Goal: Book appointment/travel/reservation

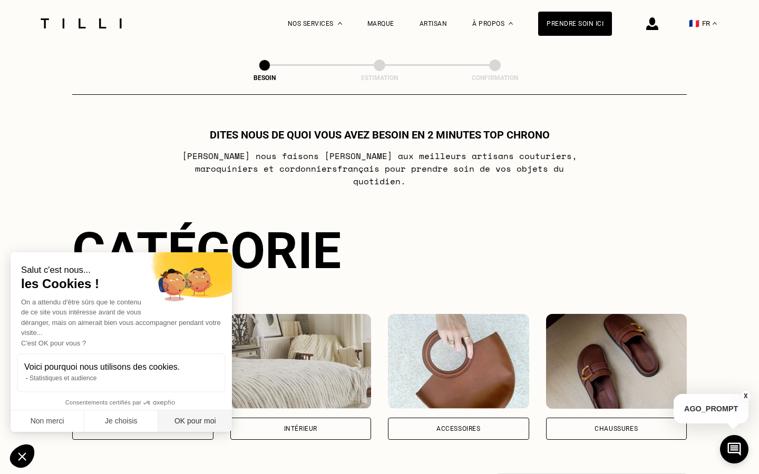
click at [170, 422] on button "OK pour moi" at bounding box center [195, 422] width 74 height 22
checkbox input "true"
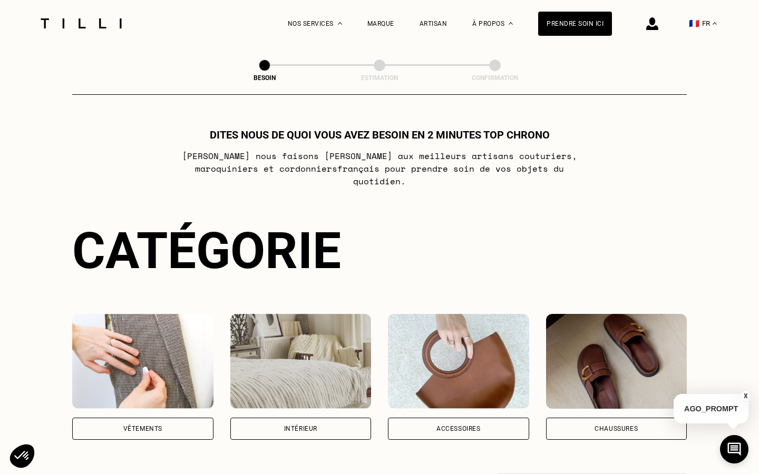
scroll to position [130, 0]
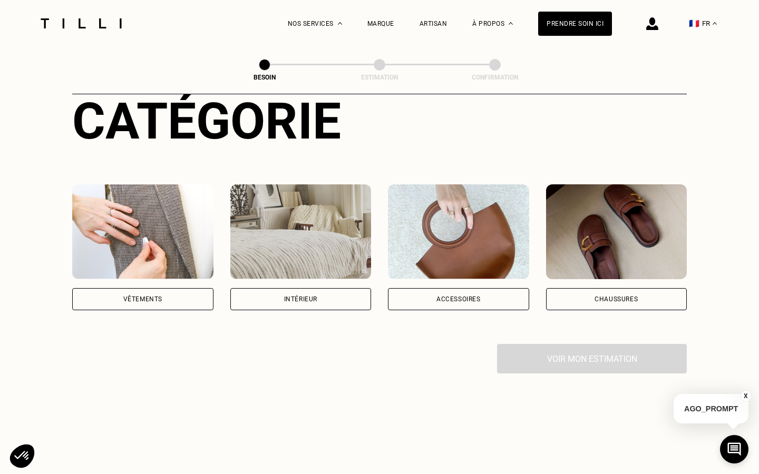
click at [140, 230] on img at bounding box center [142, 231] width 141 height 95
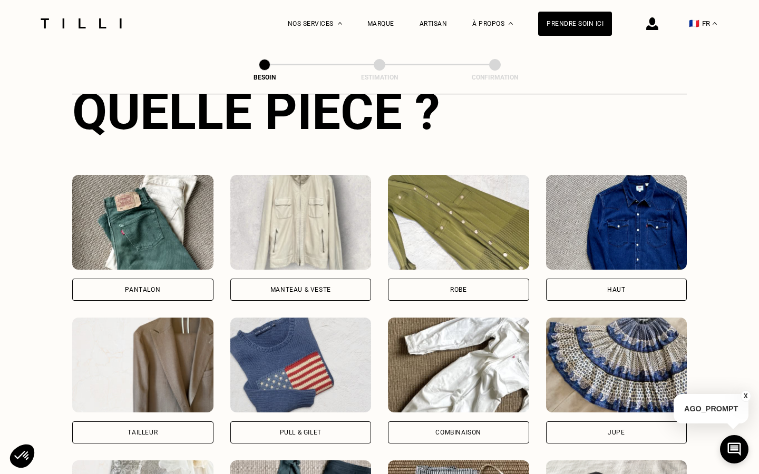
scroll to position [435, 0]
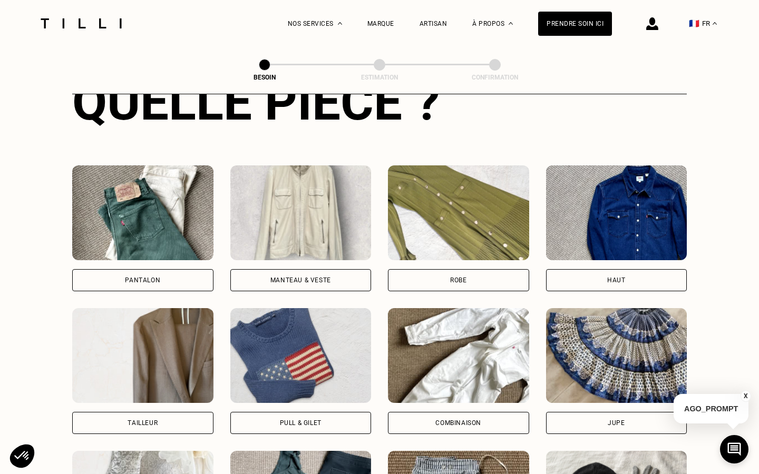
click at [140, 230] on img at bounding box center [142, 212] width 141 height 95
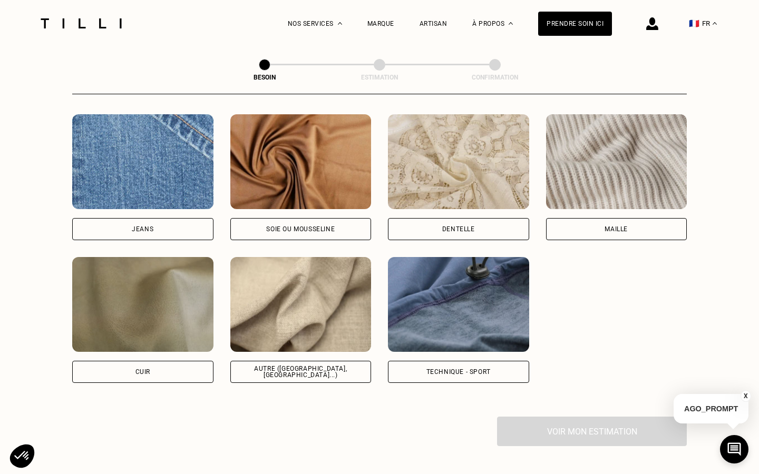
scroll to position [1146, 0]
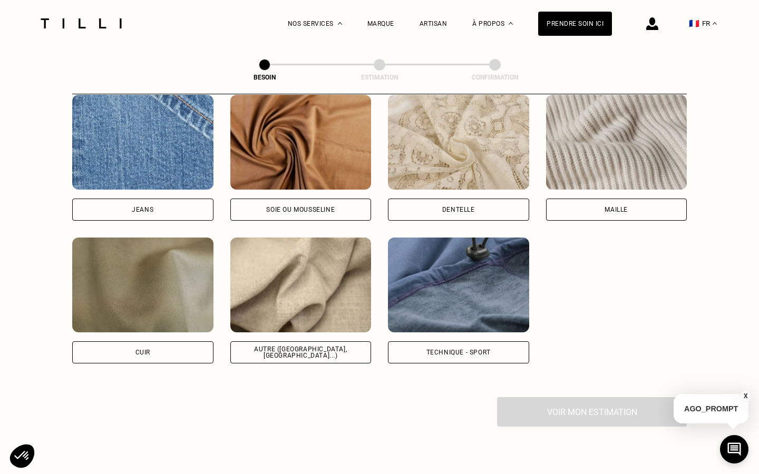
click at [642, 204] on div "Maille" at bounding box center [616, 210] width 141 height 22
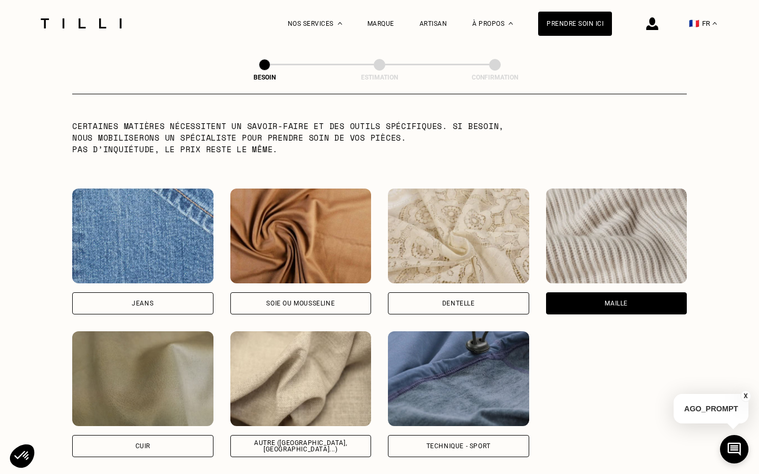
scroll to position [1058, 0]
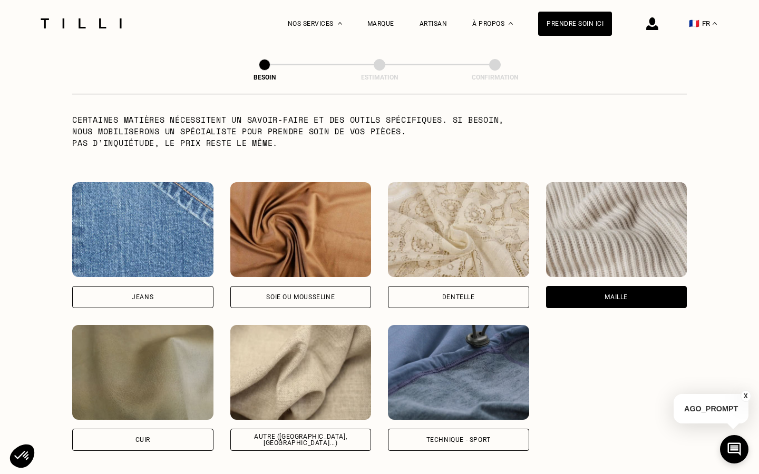
click at [302, 340] on img at bounding box center [300, 372] width 141 height 95
select select "FR"
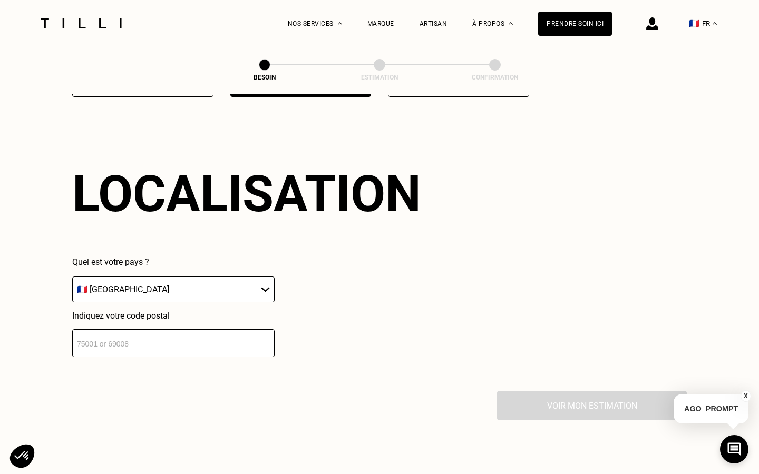
scroll to position [1414, 0]
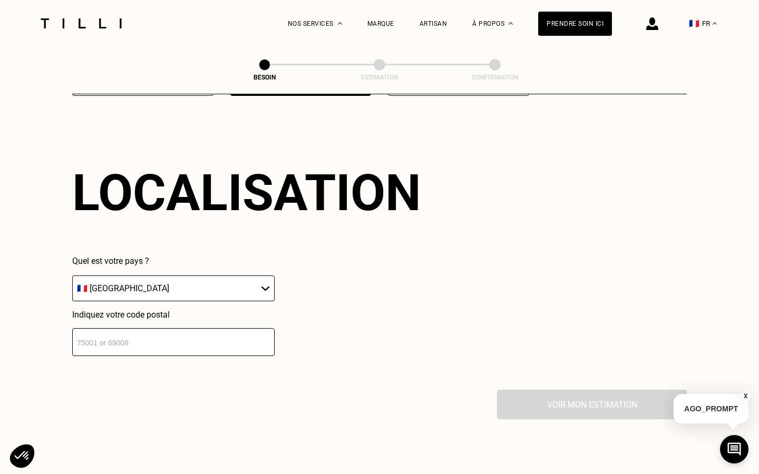
click at [193, 332] on input "number" at bounding box center [173, 342] width 202 height 28
type input "75015"
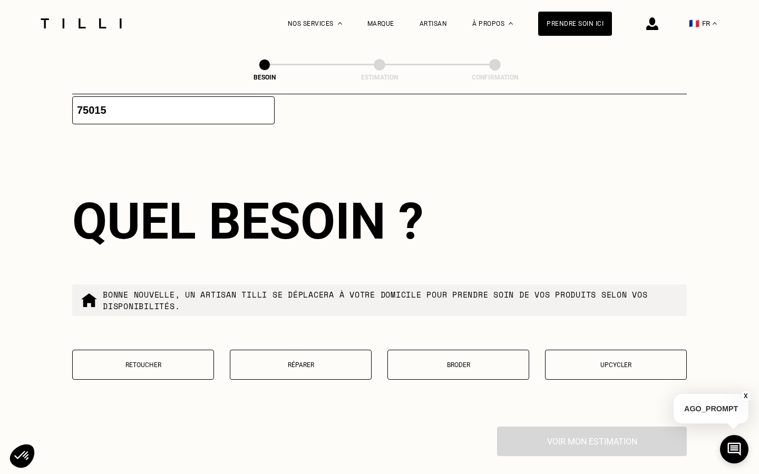
scroll to position [1674, 0]
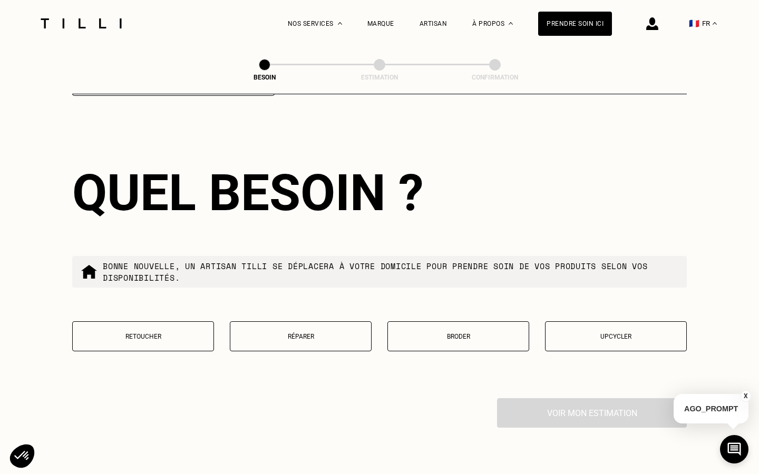
click at [164, 333] on p "Retoucher" at bounding box center [143, 336] width 130 height 7
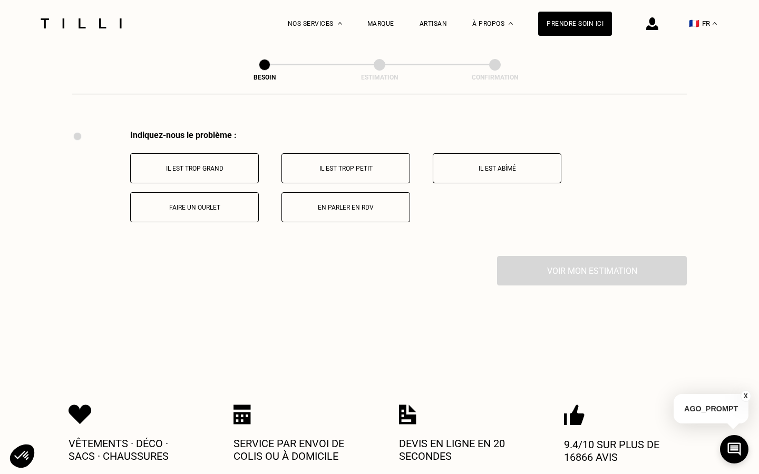
scroll to position [1944, 0]
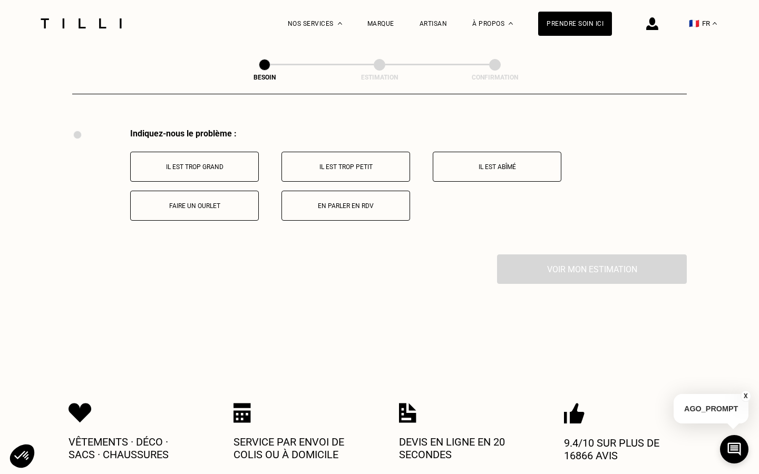
click at [211, 163] on p "Il est trop grand" at bounding box center [194, 166] width 117 height 7
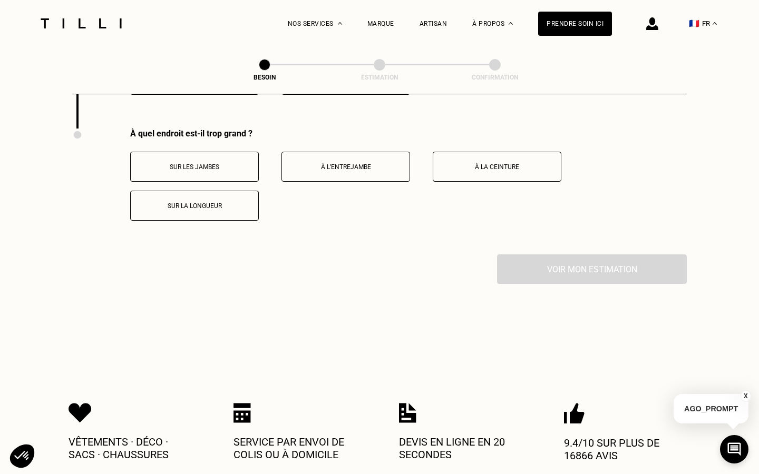
scroll to position [1938, 0]
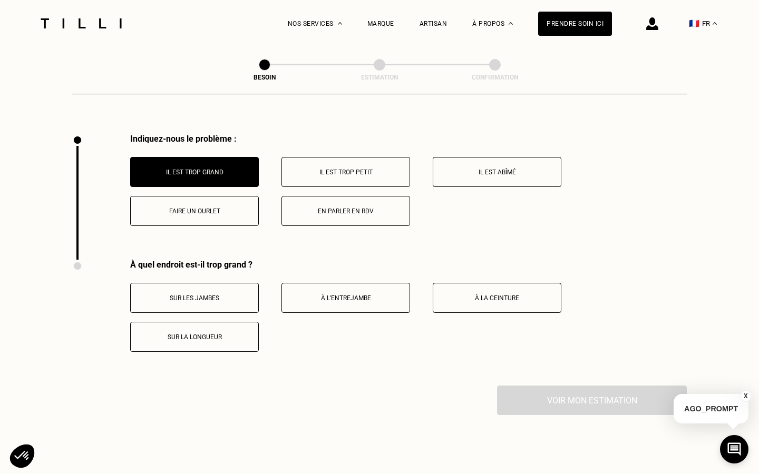
click at [203, 205] on button "Faire un ourlet" at bounding box center [194, 211] width 129 height 30
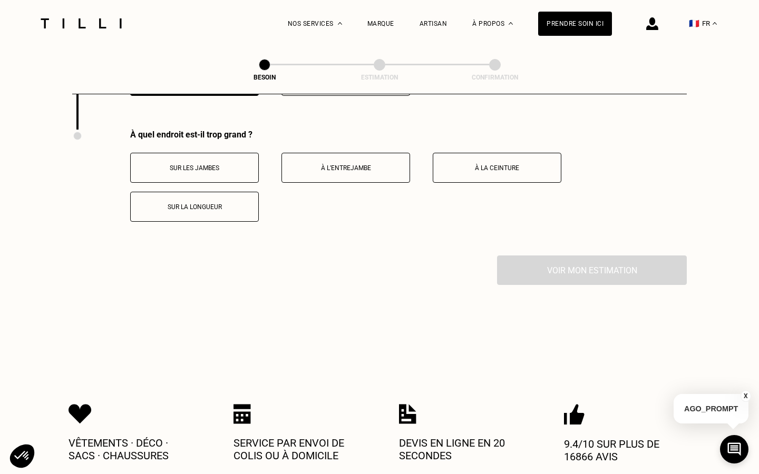
scroll to position [2070, 0]
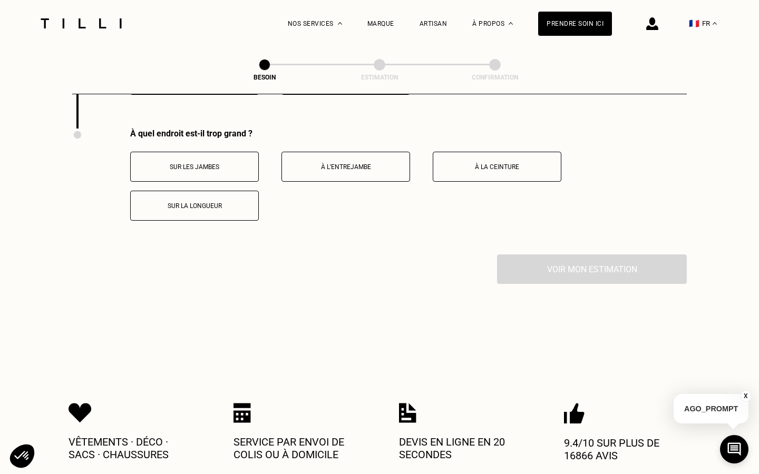
click at [517, 163] on p "À la ceinture" at bounding box center [496, 166] width 117 height 7
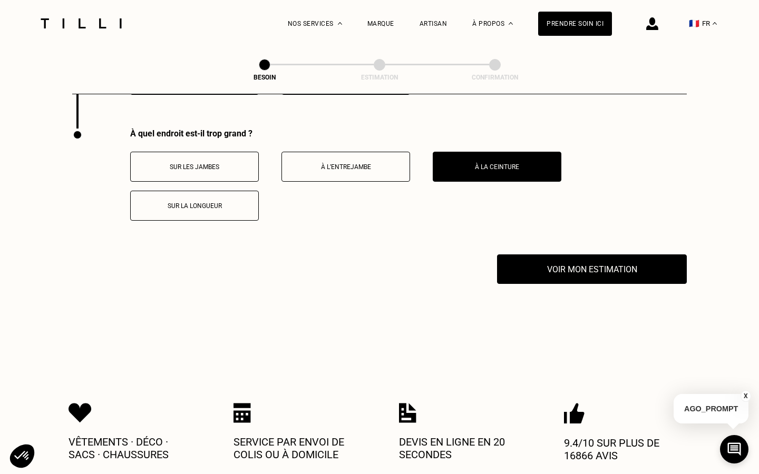
click at [228, 199] on button "Sur la longueur" at bounding box center [194, 206] width 129 height 30
click at [183, 202] on p "Sur la longueur" at bounding box center [194, 205] width 117 height 7
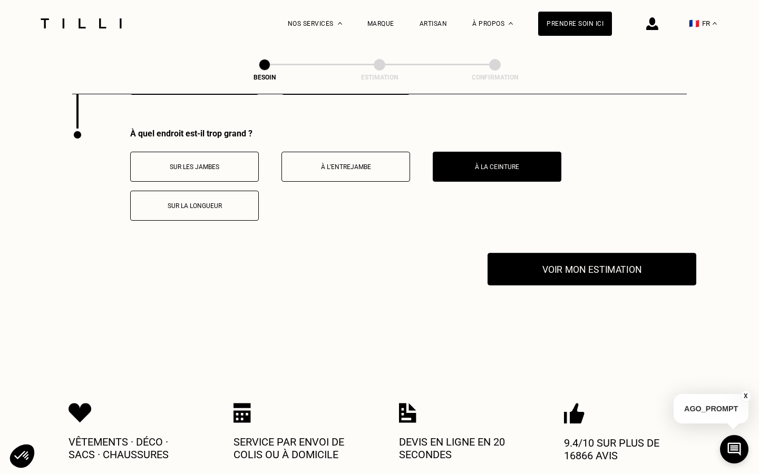
click at [525, 253] on button "Voir mon estimation" at bounding box center [592, 269] width 209 height 33
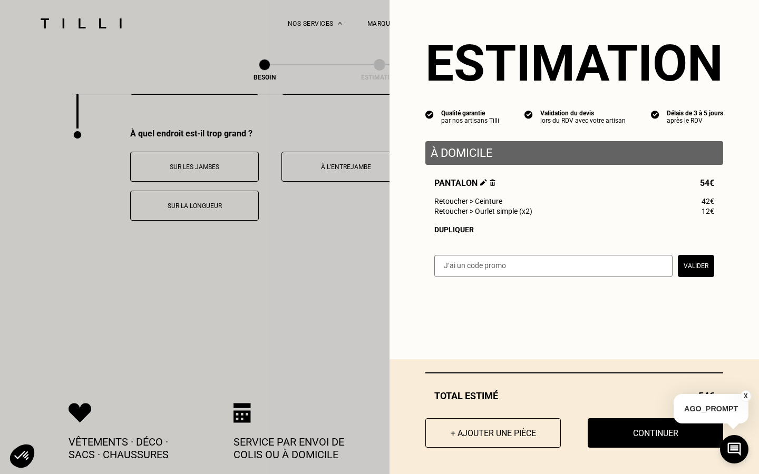
click at [661, 435] on button "Continuer" at bounding box center [655, 433] width 135 height 30
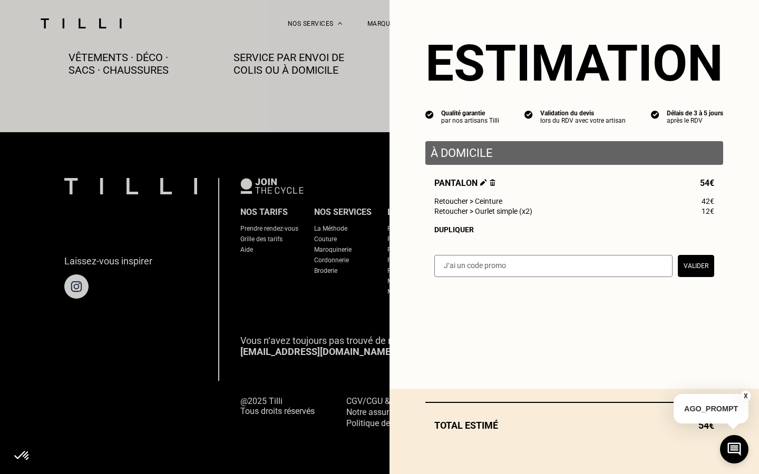
scroll to position [591, 0]
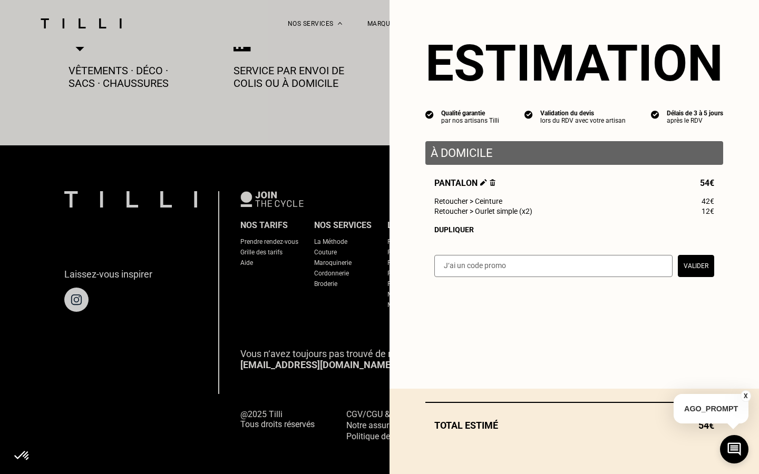
select select "FR"
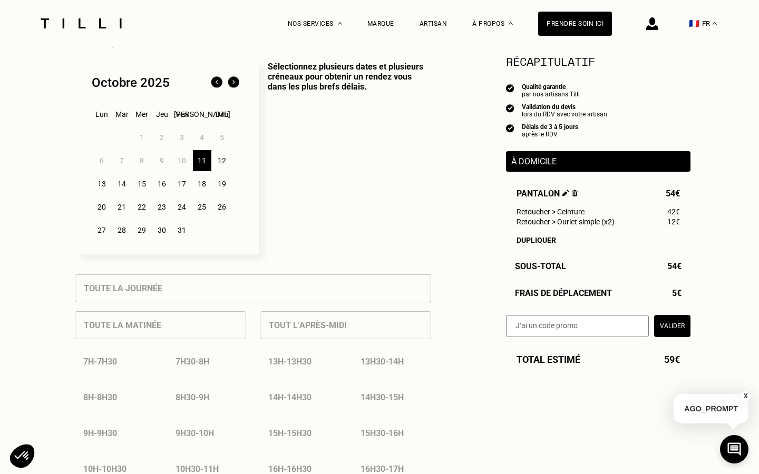
scroll to position [272, 0]
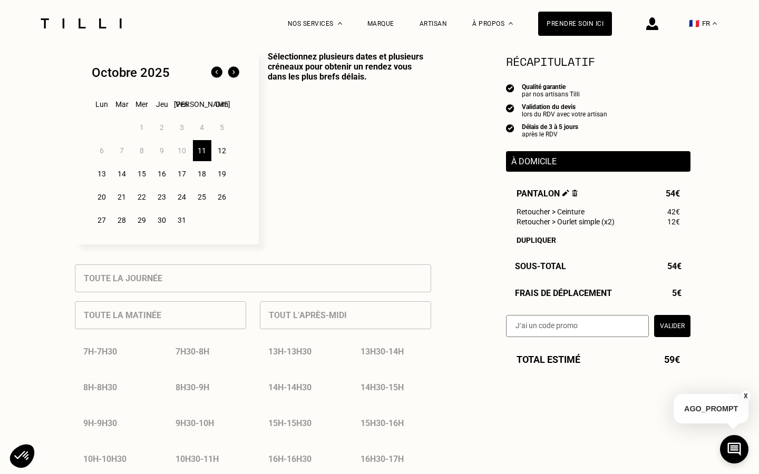
click at [199, 150] on div "11" at bounding box center [202, 150] width 18 height 21
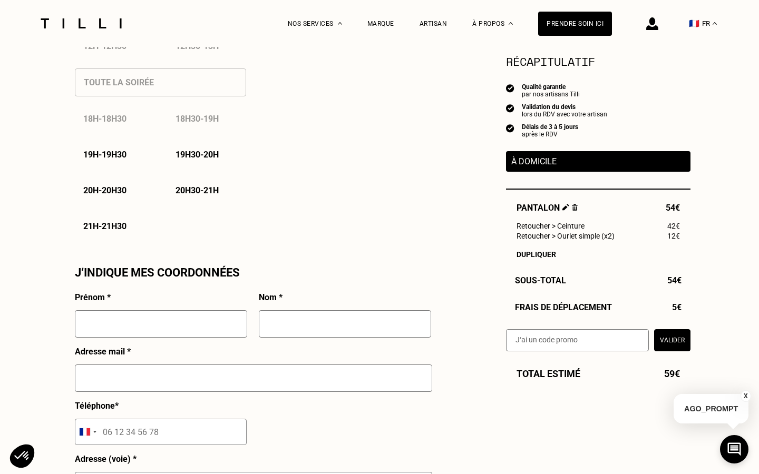
scroll to position [762, 0]
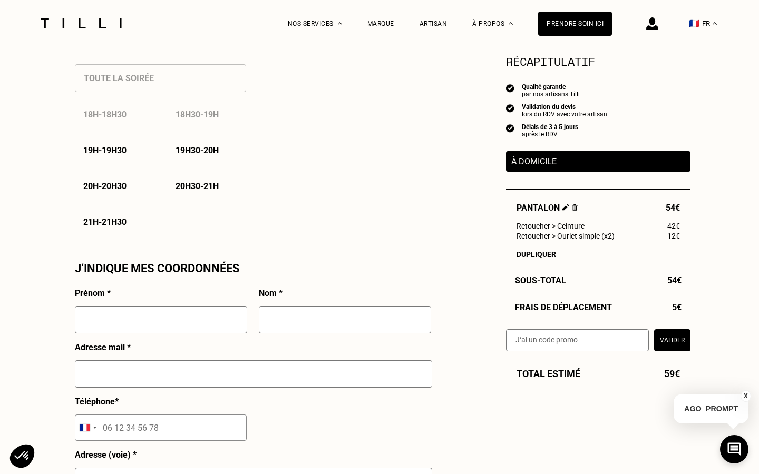
click at [134, 189] on div "20h - 20h30" at bounding box center [114, 186] width 79 height 27
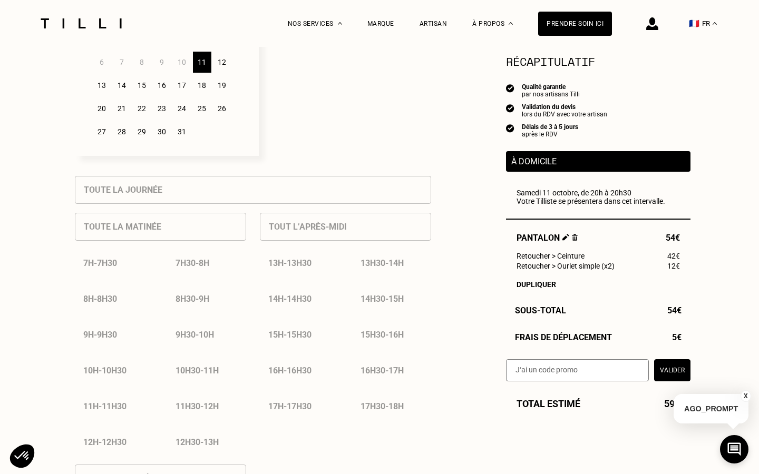
scroll to position [337, 0]
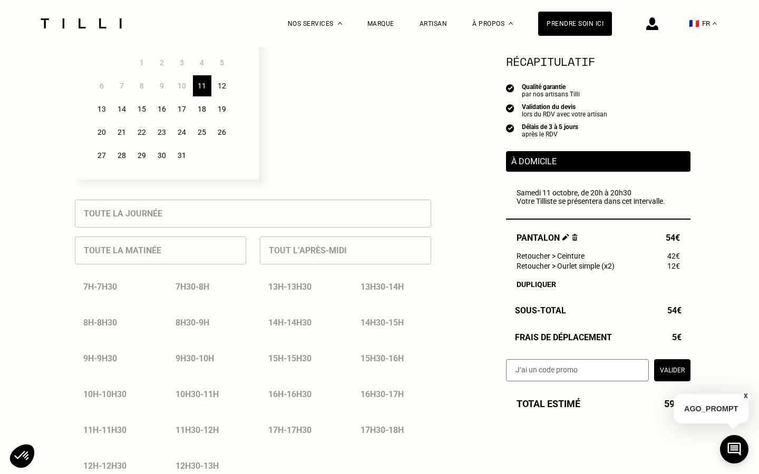
click at [222, 90] on div "12" at bounding box center [222, 85] width 18 height 21
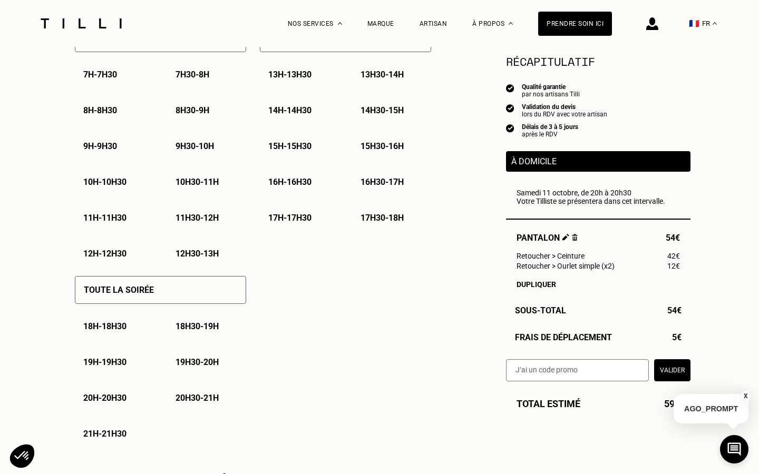
scroll to position [541, 0]
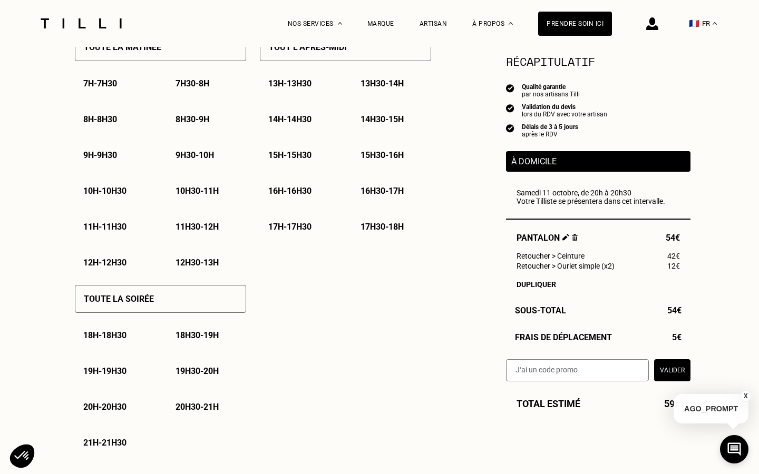
click at [308, 116] on p "14h - 14h30" at bounding box center [289, 119] width 43 height 10
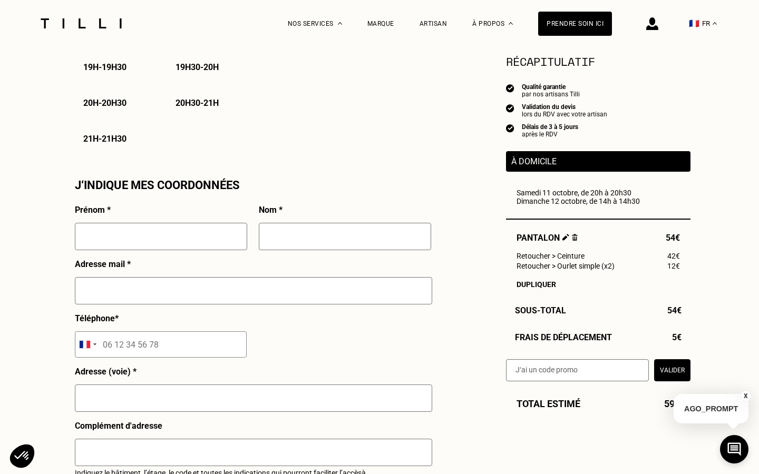
scroll to position [844, 0]
click at [138, 243] on input "text" at bounding box center [161, 237] width 172 height 27
type input "[PERSON_NAME] [PERSON_NAME]"
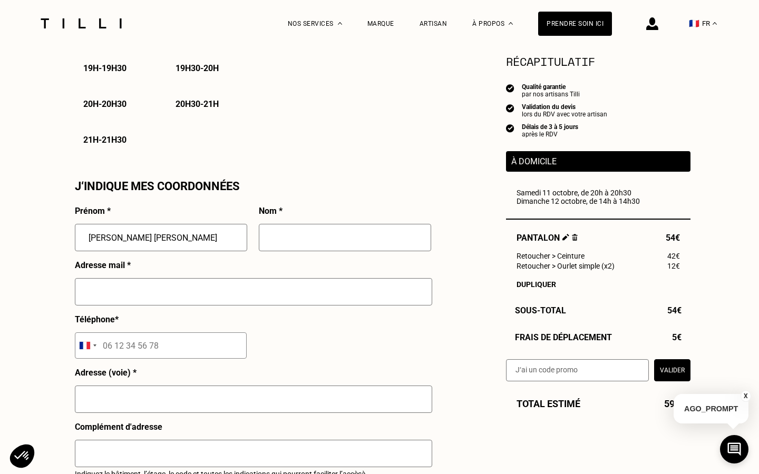
type input "[PERSON_NAME]"
type input "[EMAIL_ADDRESS][DOMAIN_NAME]"
type input "06 43 98 08 30"
type input "[STREET_ADDRESS]"
type input "[GEOGRAPHIC_DATA]"
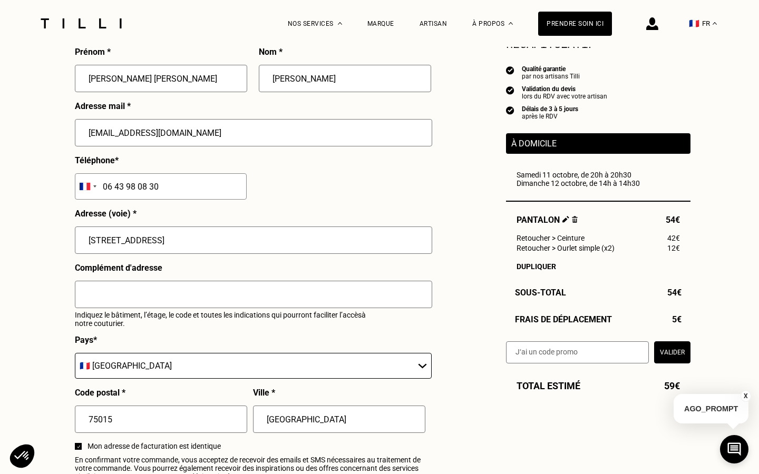
scroll to position [1029, 0]
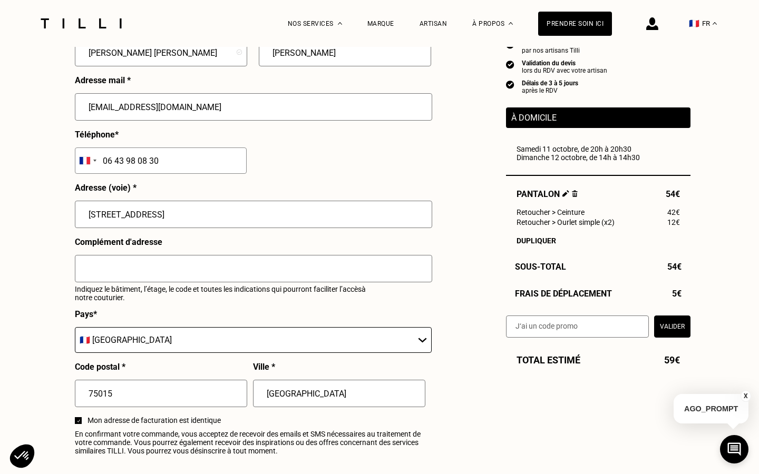
drag, startPoint x: 205, startPoint y: 220, endPoint x: 57, endPoint y: 216, distance: 147.6
type input "[STREET_ADDRESS]"
click at [132, 265] on input "text" at bounding box center [253, 268] width 357 height 27
click at [114, 269] on input "Chez [PERSON_NAME]/[PERSON_NAME]" at bounding box center [253, 268] width 357 height 27
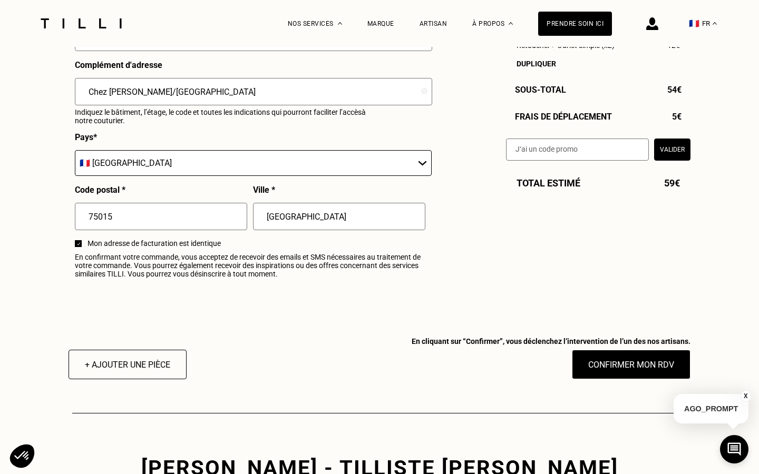
scroll to position [1293, 0]
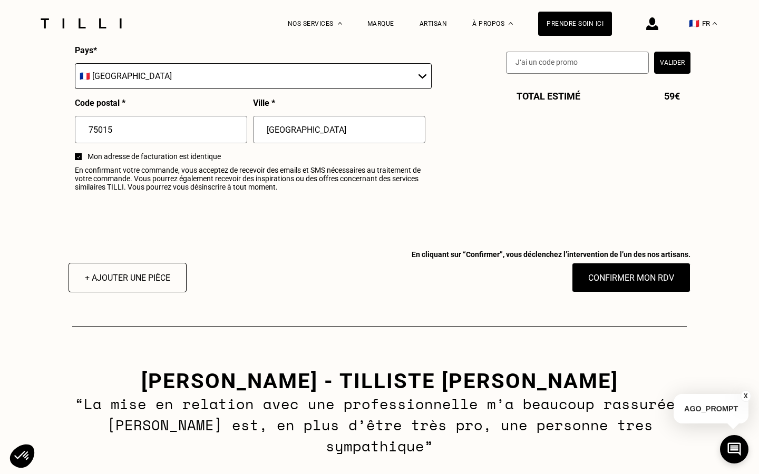
type input "Chez [PERSON_NAME]/[GEOGRAPHIC_DATA]"
click at [636, 287] on button "Confirmer mon RDV" at bounding box center [631, 278] width 119 height 30
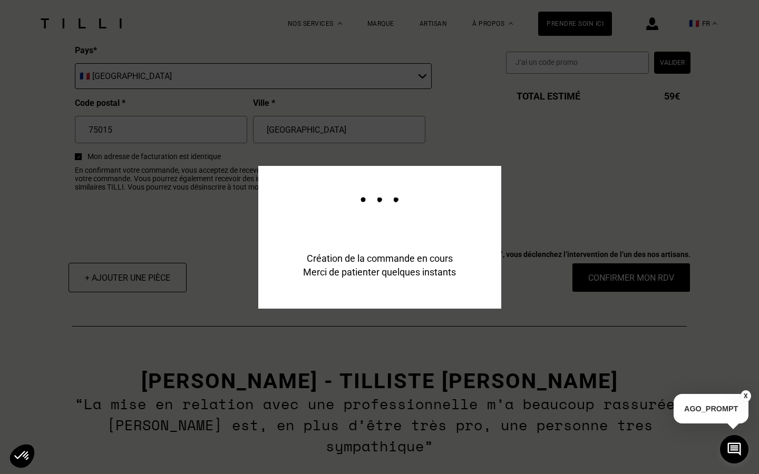
scroll to position [1318, 0]
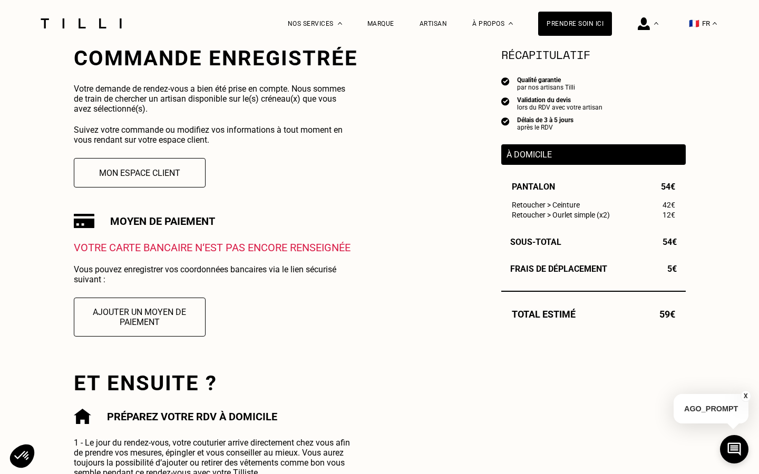
scroll to position [211, 0]
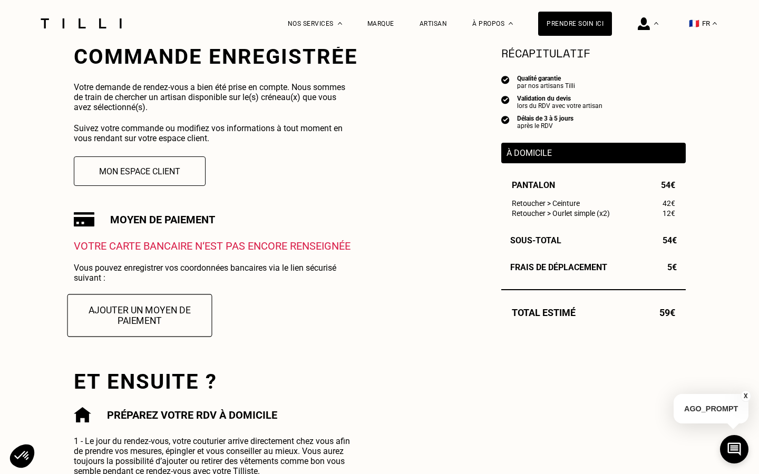
click at [131, 307] on button "Ajouter un moyen de paiement" at bounding box center [139, 315] width 145 height 43
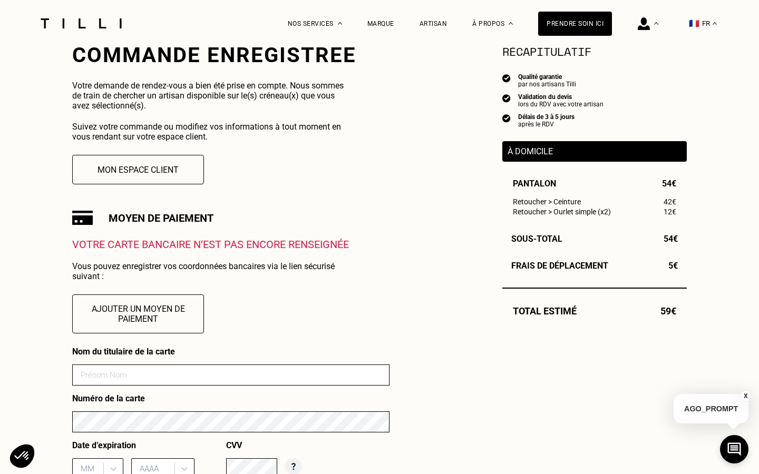
click at [110, 376] on input at bounding box center [230, 375] width 317 height 21
click at [110, 376] on input at bounding box center [230, 374] width 317 height 21
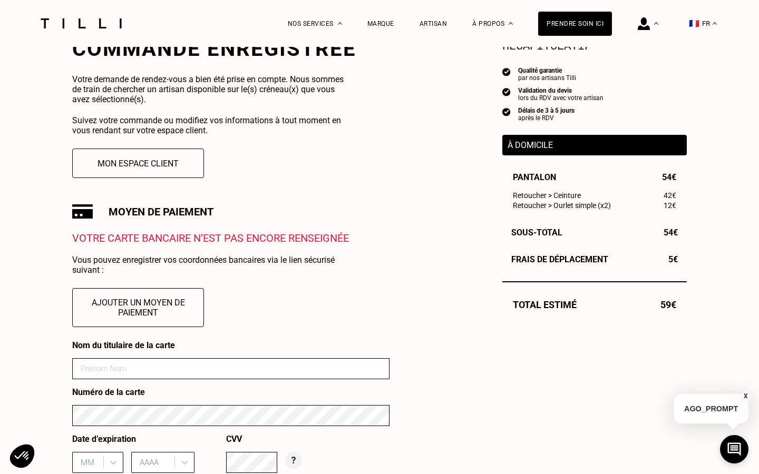
scroll to position [218, 0]
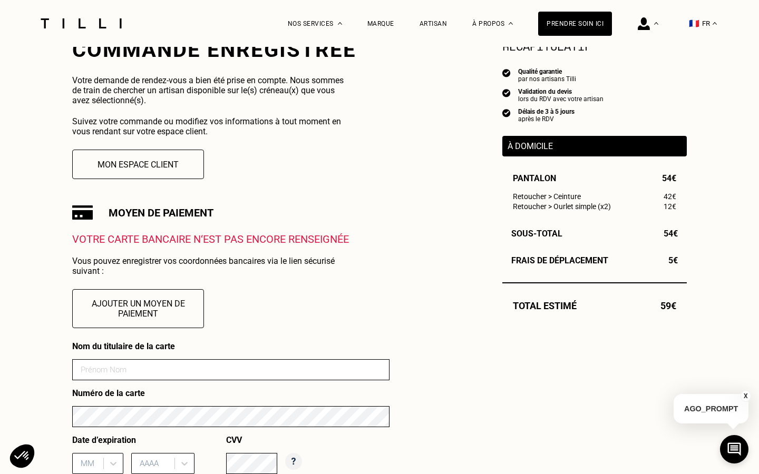
click at [126, 372] on input at bounding box center [230, 369] width 317 height 21
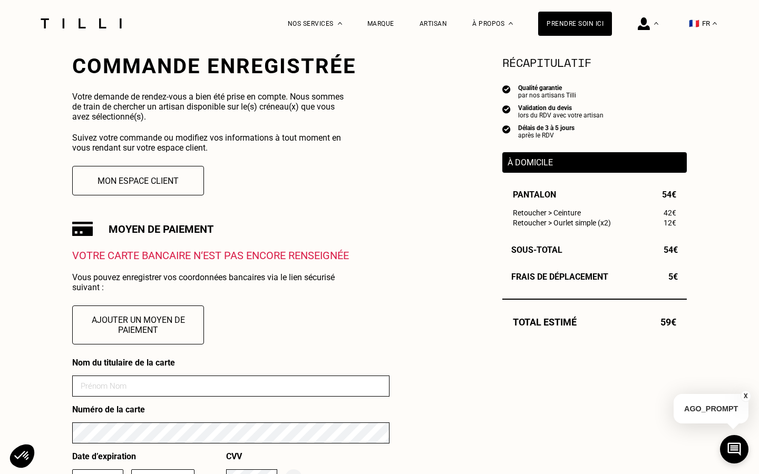
click at [200, 233] on h3 "Moyen de paiement" at bounding box center [161, 229] width 105 height 13
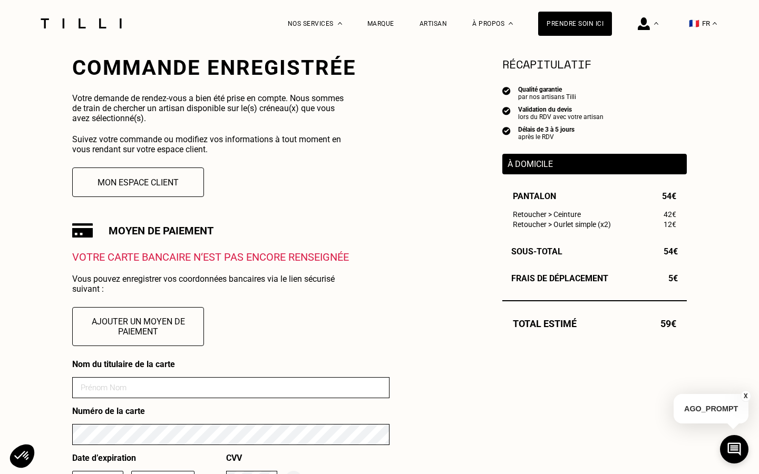
click at [150, 387] on input at bounding box center [230, 387] width 317 height 21
type input "[PERSON_NAME]"
type input "02"
type input "2027"
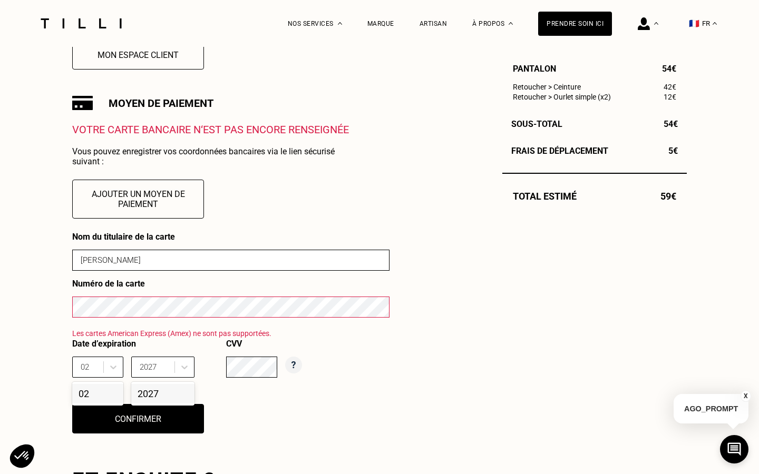
scroll to position [432, 0]
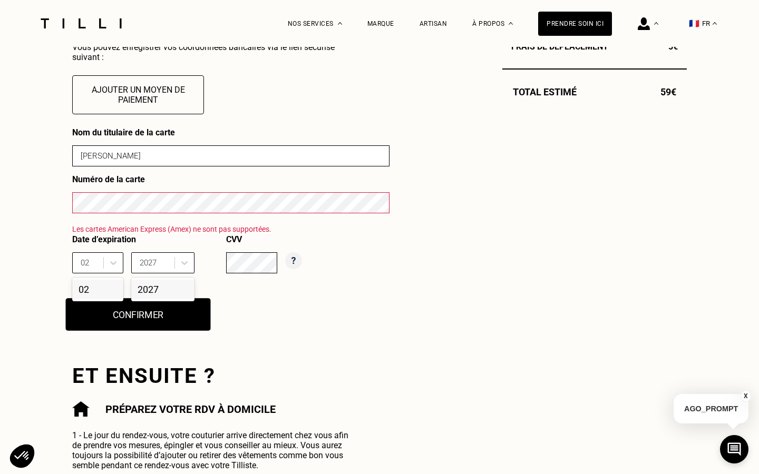
click at [178, 318] on button "Confirmer" at bounding box center [138, 314] width 145 height 33
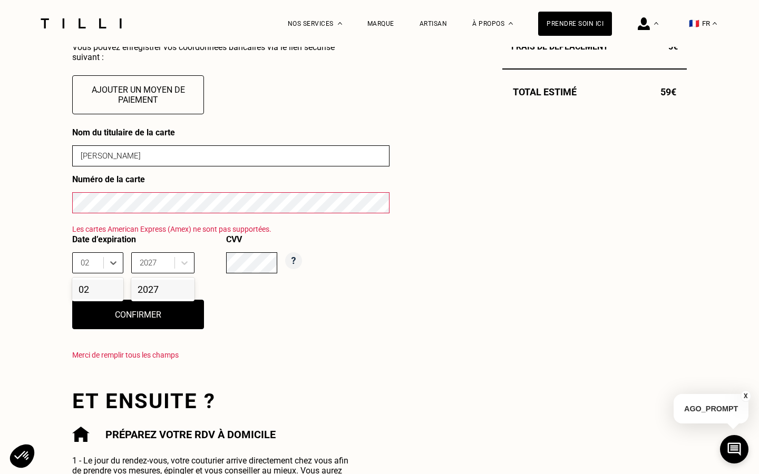
click at [107, 290] on div "02" at bounding box center [97, 290] width 51 height 20
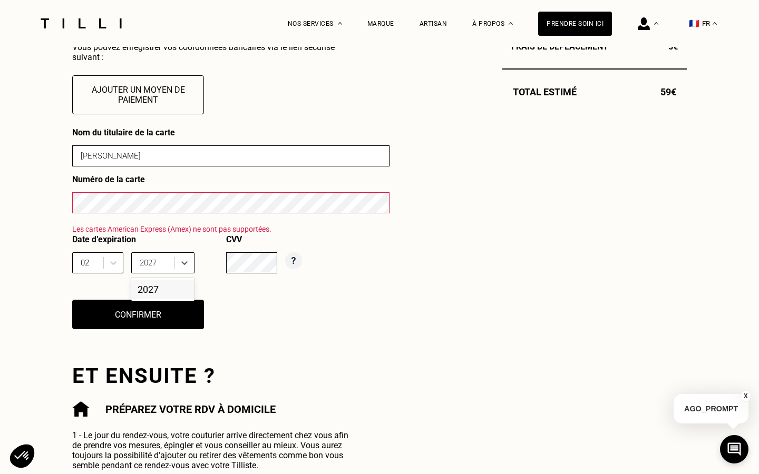
click at [144, 289] on div "2027" at bounding box center [162, 290] width 63 height 20
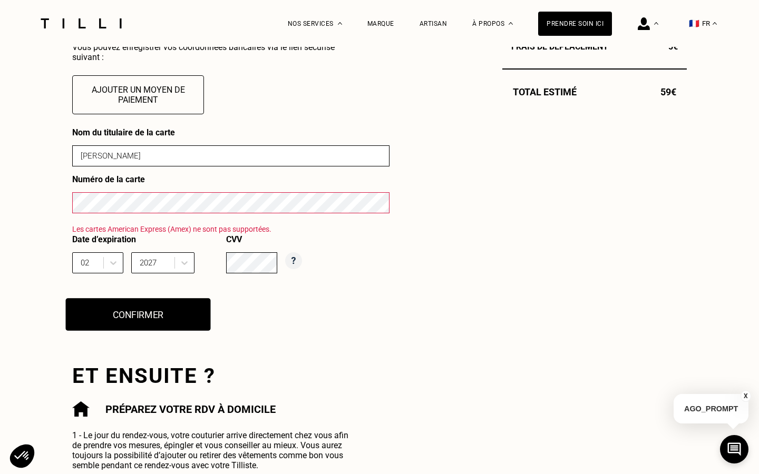
click at [149, 317] on button "Confirmer" at bounding box center [138, 314] width 145 height 33
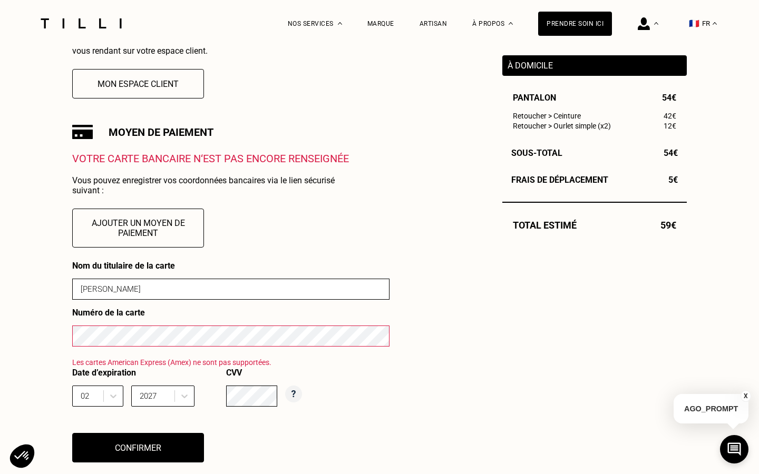
scroll to position [298, 0]
click at [165, 288] on input "[PERSON_NAME]" at bounding box center [230, 289] width 317 height 21
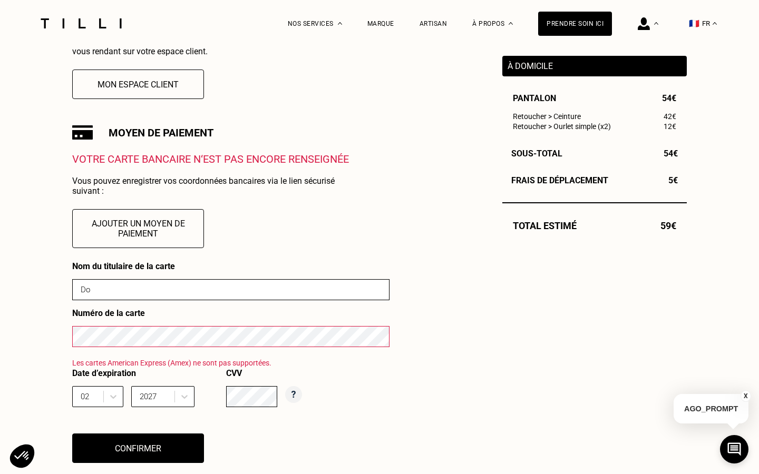
type input "D"
click at [162, 286] on input at bounding box center [230, 289] width 317 height 21
type input "[PERSON_NAME]"
type input "01"
type input "2028"
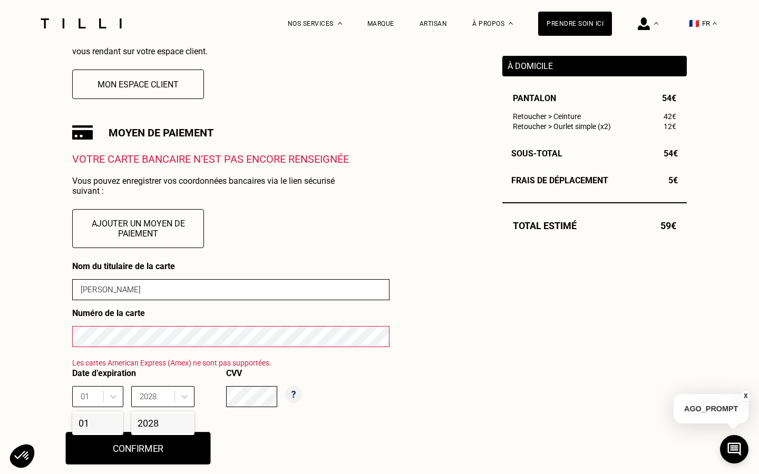
click at [151, 450] on button "Confirmer" at bounding box center [138, 448] width 145 height 33
click at [322, 436] on div "Nom du titulaire de la carte [PERSON_NAME] Numéro de la carte Les cartes Americ…" at bounding box center [230, 381] width 317 height 240
